Goal: Book appointment/travel/reservation

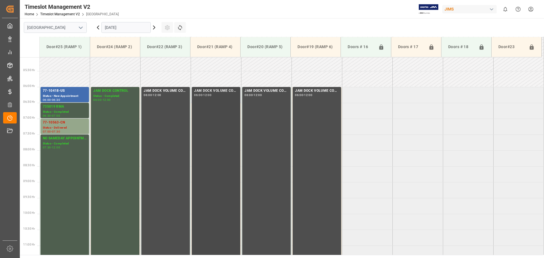
scroll to position [158, 0]
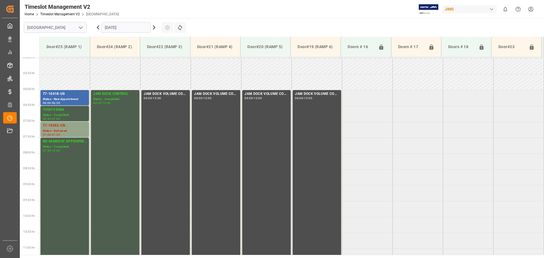
click at [154, 30] on icon at bounding box center [154, 27] width 7 height 7
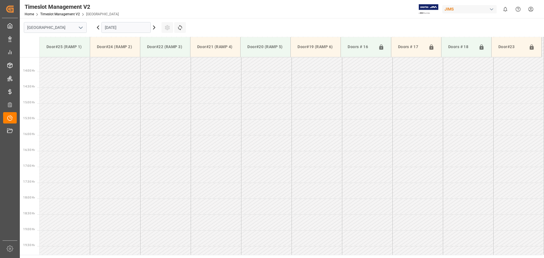
scroll to position [441, 0]
click at [156, 29] on icon at bounding box center [154, 27] width 7 height 7
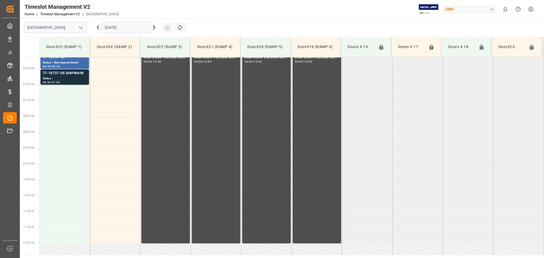
scroll to position [186, 0]
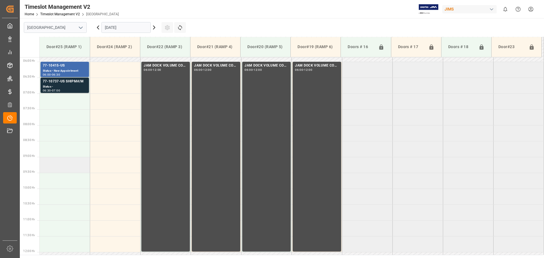
click at [57, 168] on td at bounding box center [65, 165] width 50 height 16
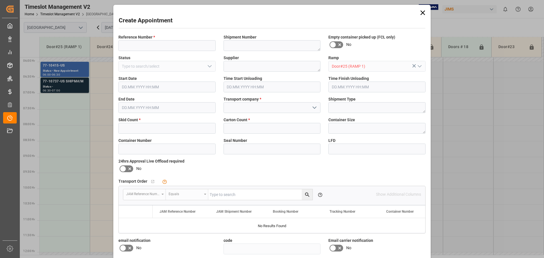
type input "[DATE] 09:00"
type input "[DATE] 09:30"
click at [143, 46] on input at bounding box center [166, 45] width 97 height 11
type input "NS amazon returns"
click at [314, 109] on polyline "open menu" at bounding box center [314, 108] width 3 height 2
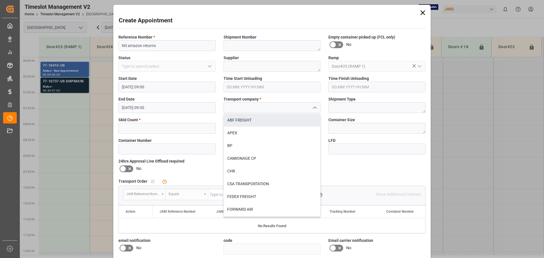
click at [236, 119] on div "ABF FREIGHT" at bounding box center [272, 120] width 97 height 13
type input "ABF FREIGHT"
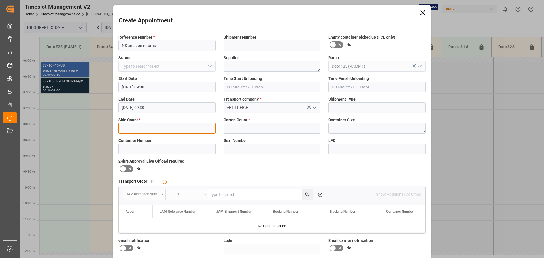
click at [139, 129] on input "text" at bounding box center [166, 128] width 97 height 11
type input "4"
click at [162, 126] on input "4" at bounding box center [166, 128] width 97 height 11
click at [163, 127] on input "4" at bounding box center [166, 128] width 97 height 11
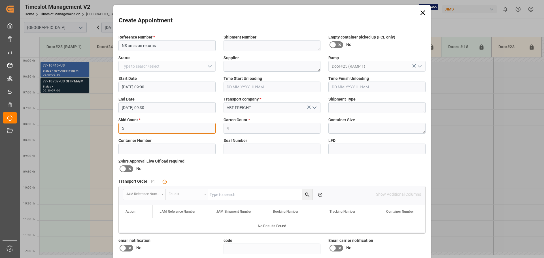
type input "5"
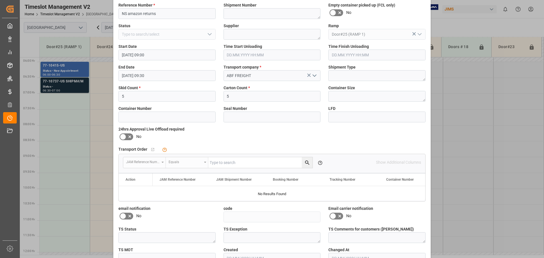
scroll to position [67, 0]
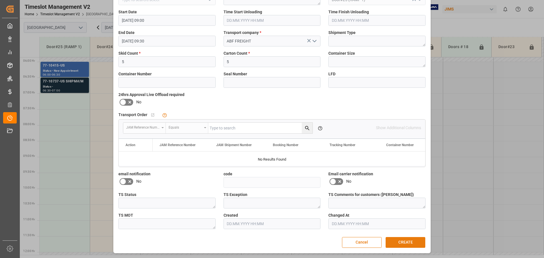
click at [405, 242] on button "CREATE" at bounding box center [406, 242] width 40 height 11
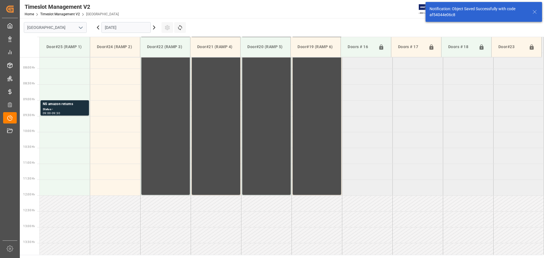
scroll to position [250, 0]
